Goal: Check status: Check status

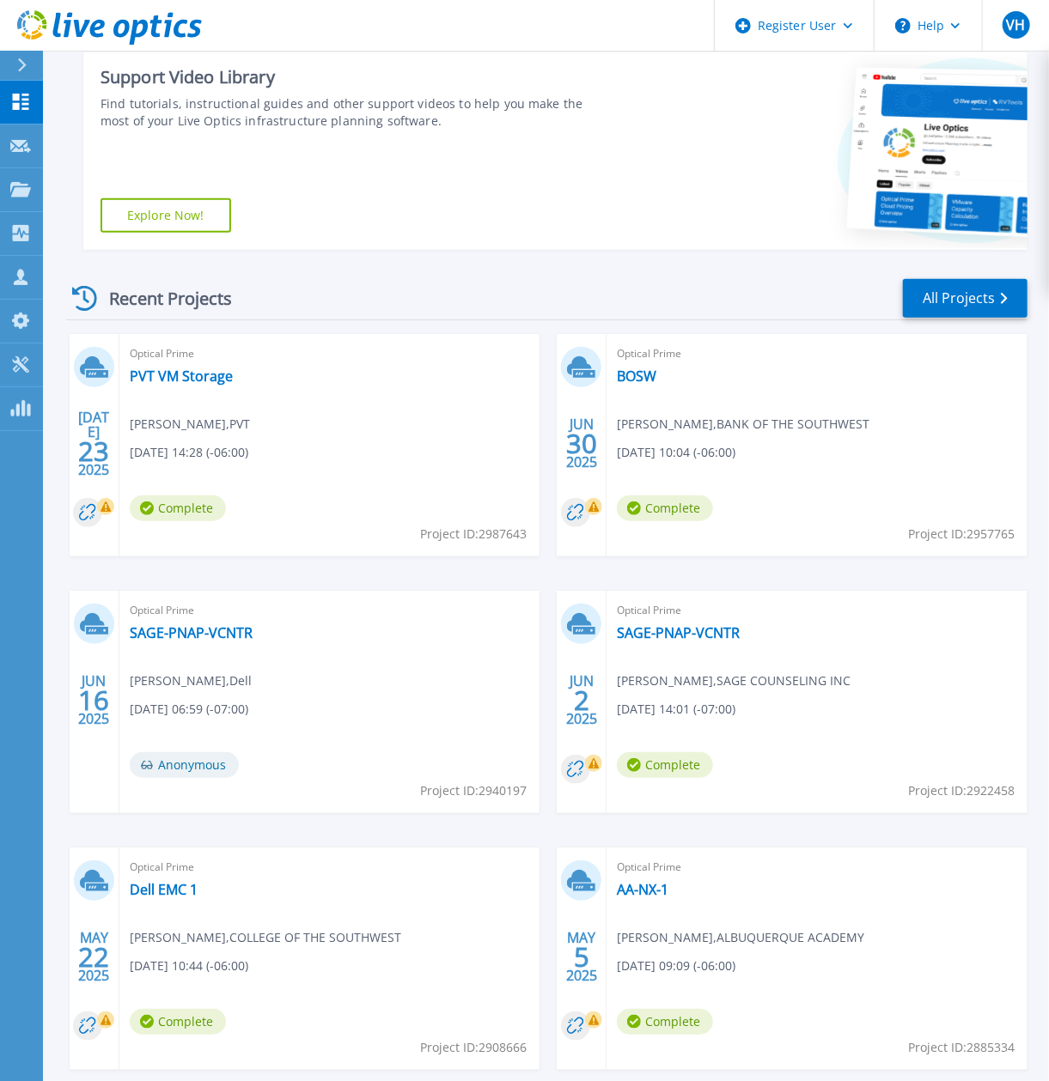
scroll to position [356, 0]
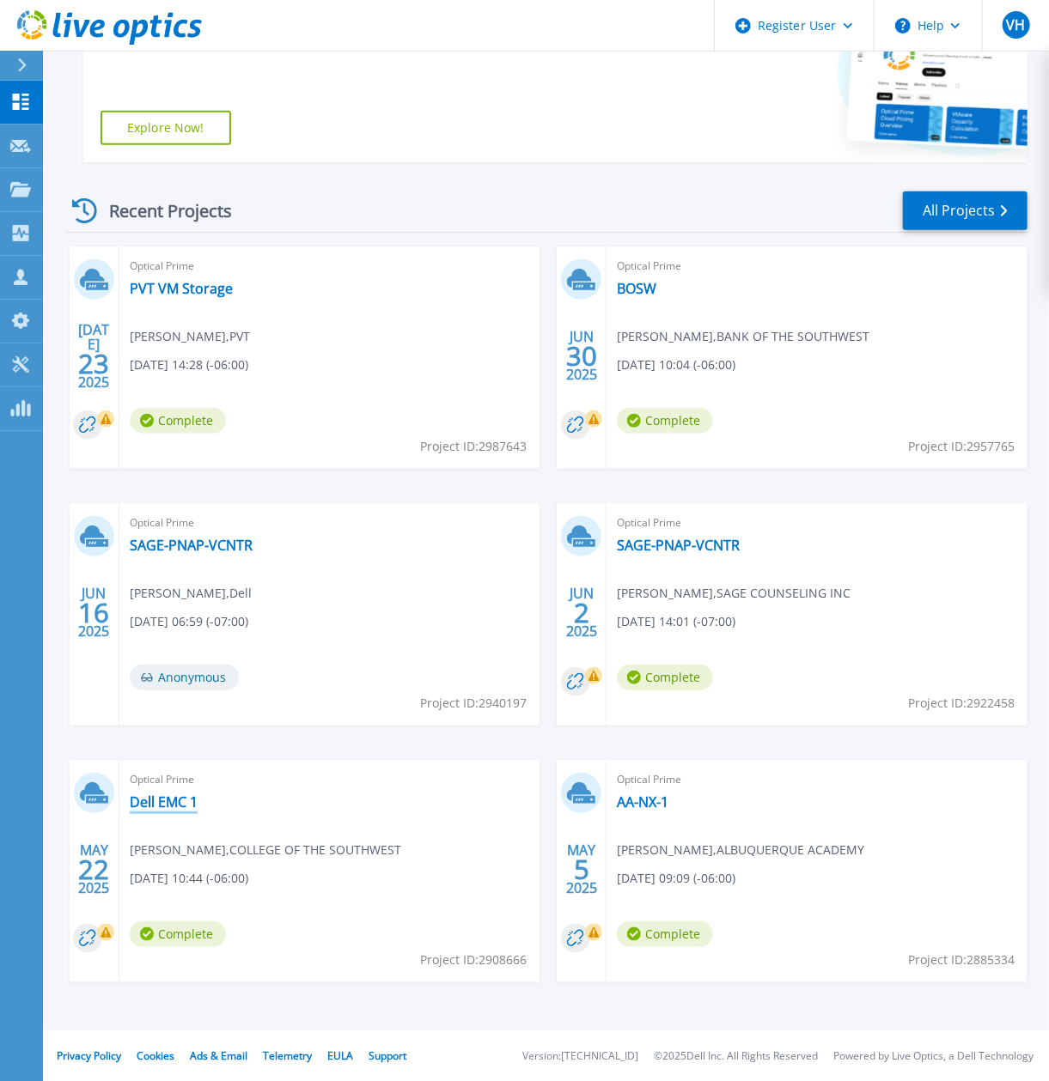
click at [178, 797] on link "Dell EMC 1" at bounding box center [164, 802] width 68 height 17
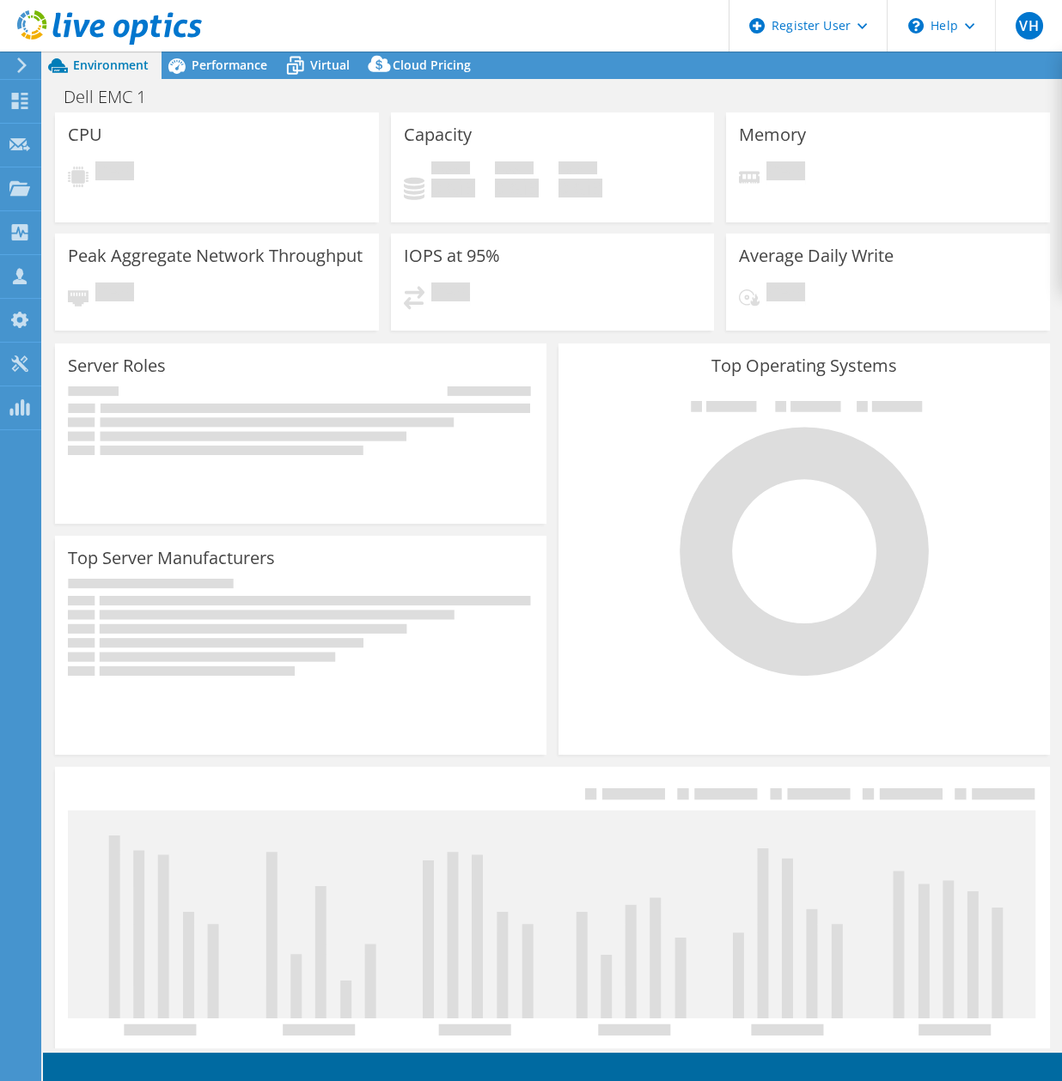
select select "USWest"
select select "USD"
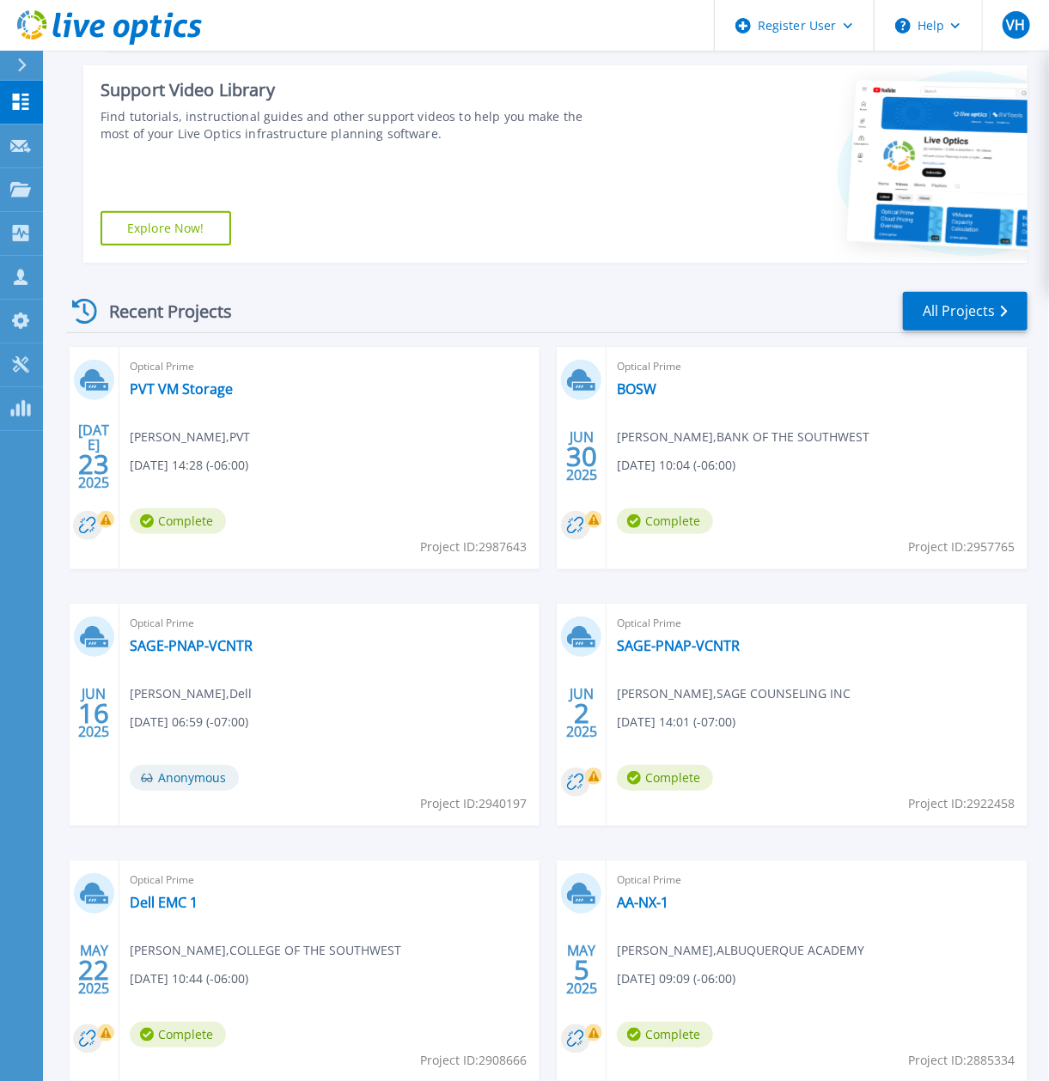
scroll to position [356, 0]
